Goal: Information Seeking & Learning: Learn about a topic

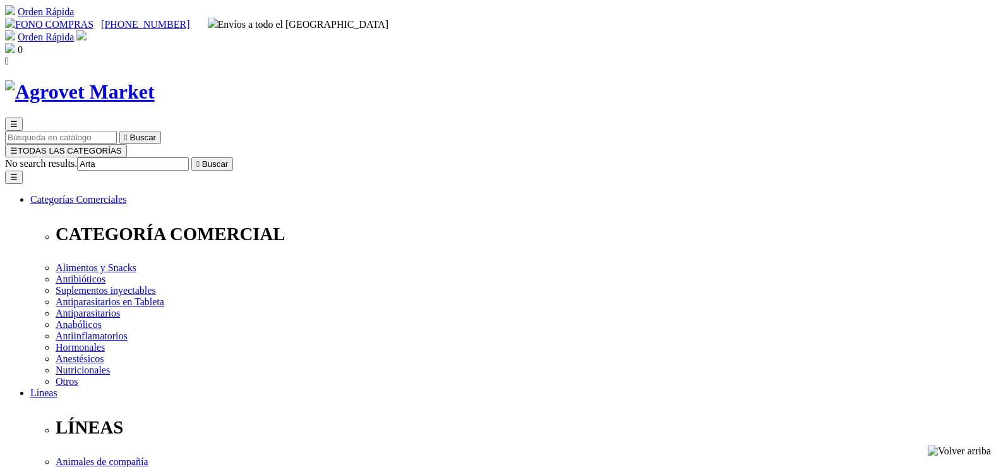
type input "Art"
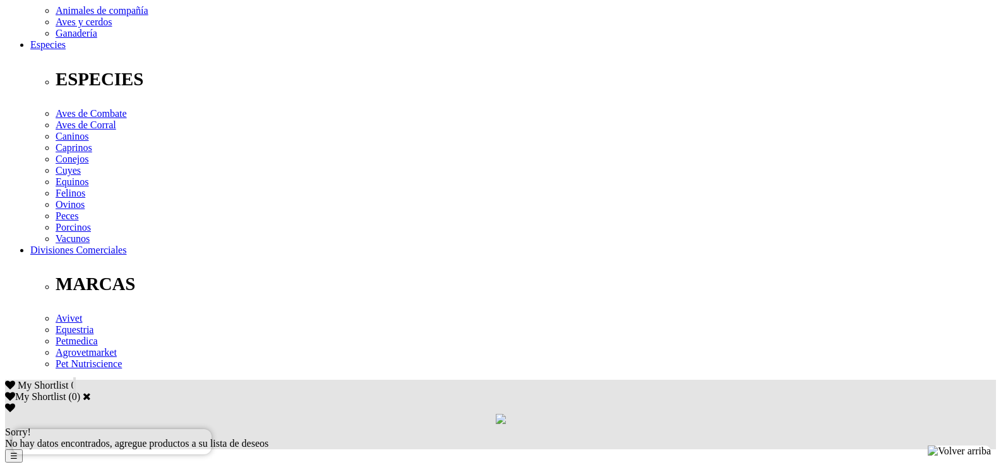
scroll to position [568, 0]
